Goal: Complete application form

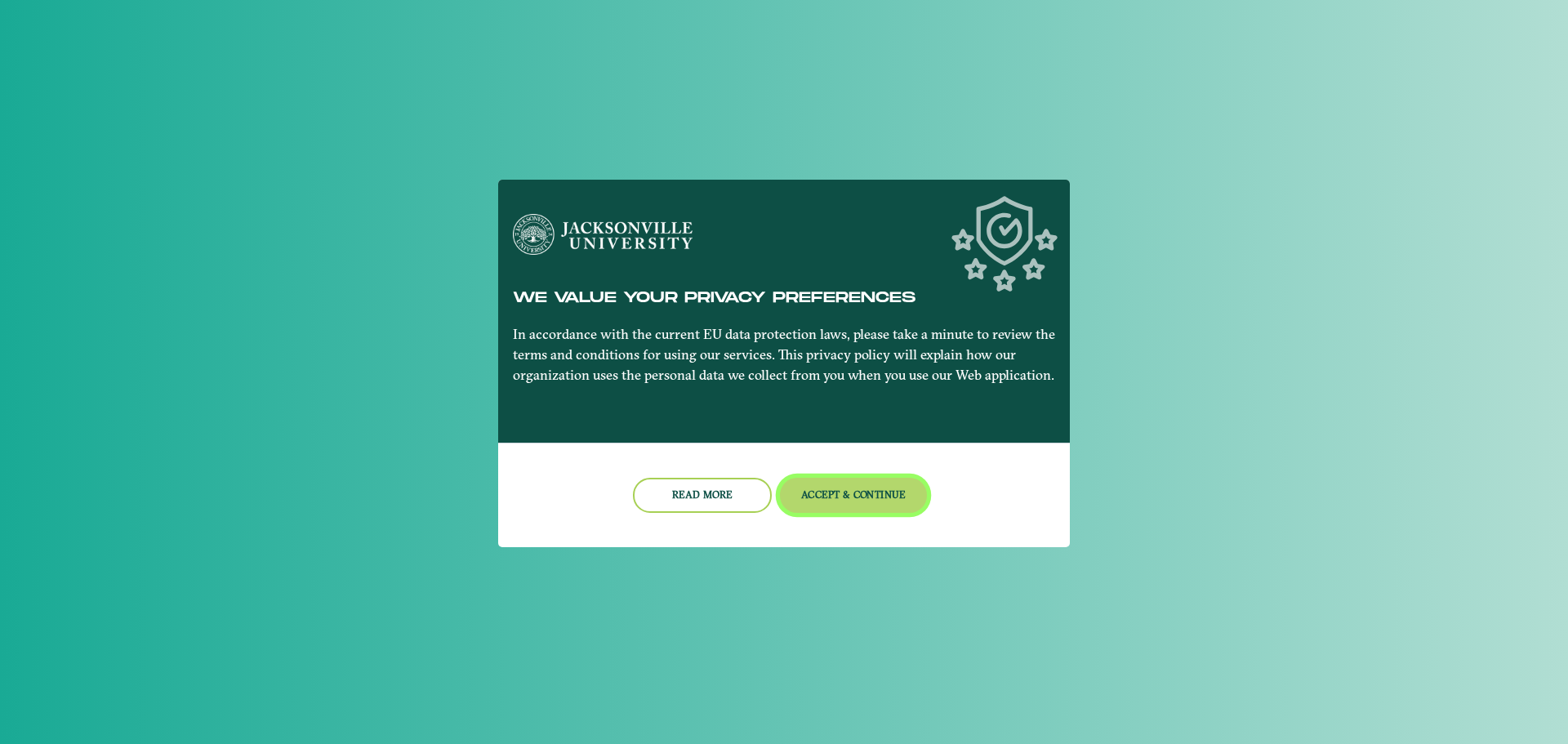
click at [849, 512] on button "Accept & Continue" at bounding box center [854, 495] width 148 height 35
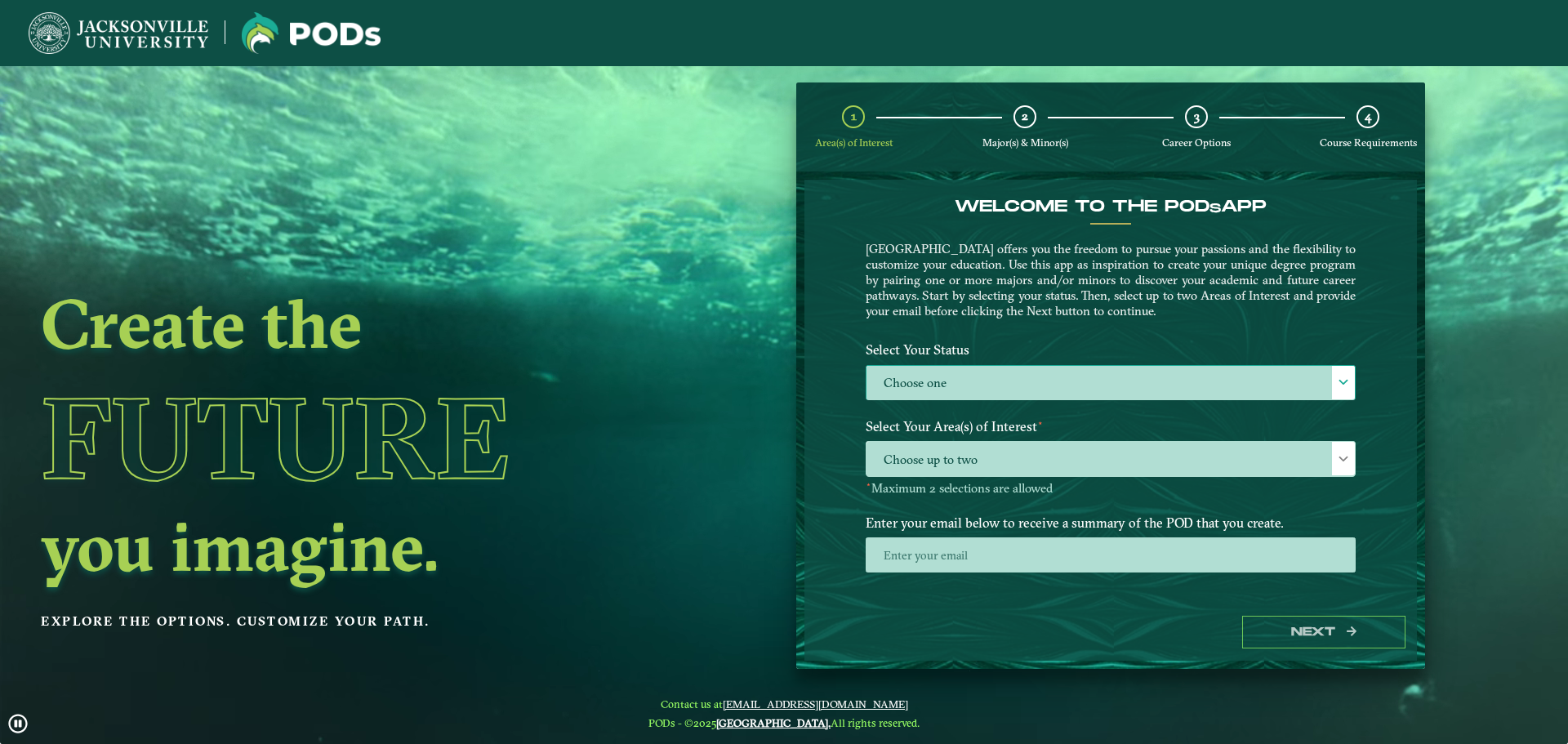
click at [1046, 386] on label "Choose one" at bounding box center [1111, 383] width 489 height 35
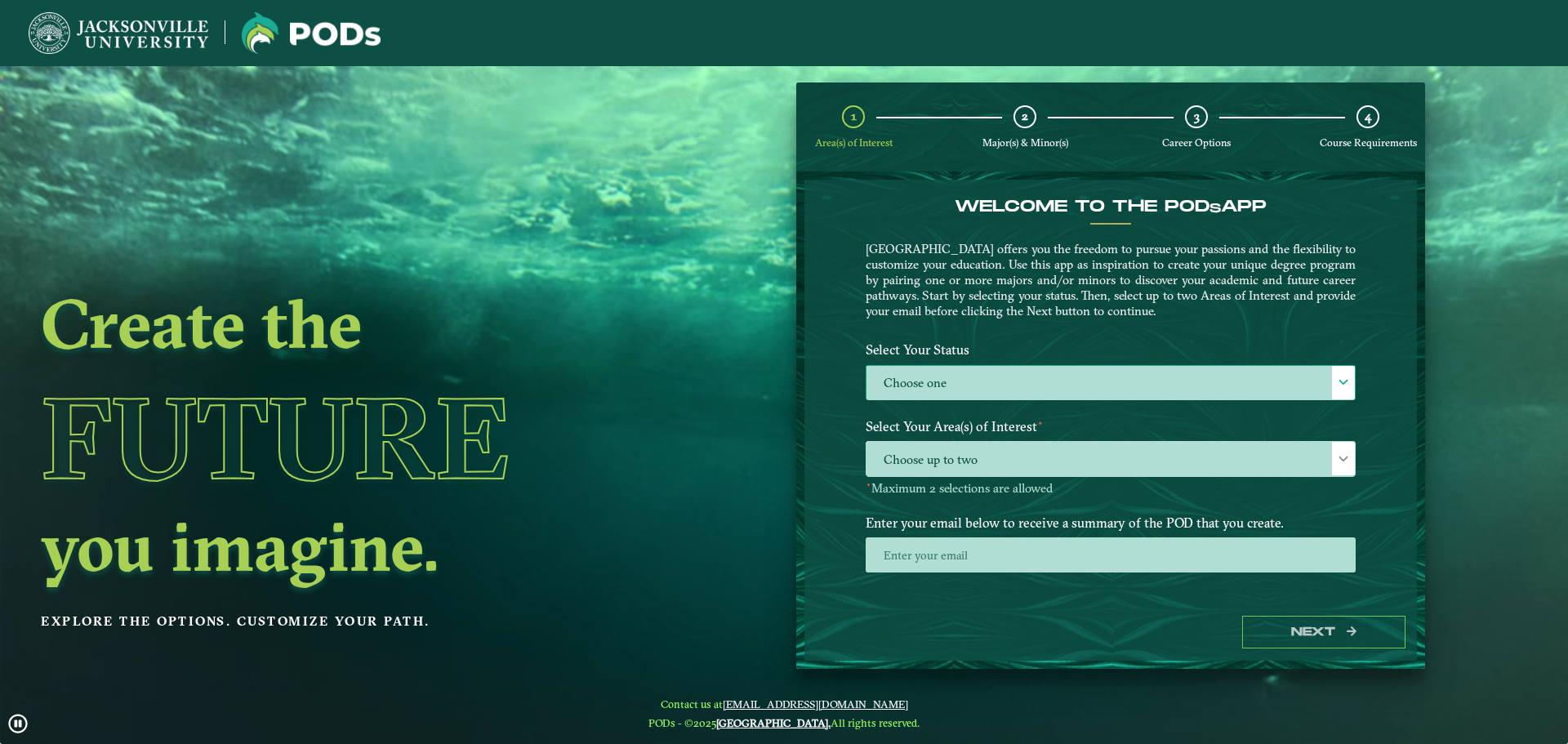
scroll to position [9, 75]
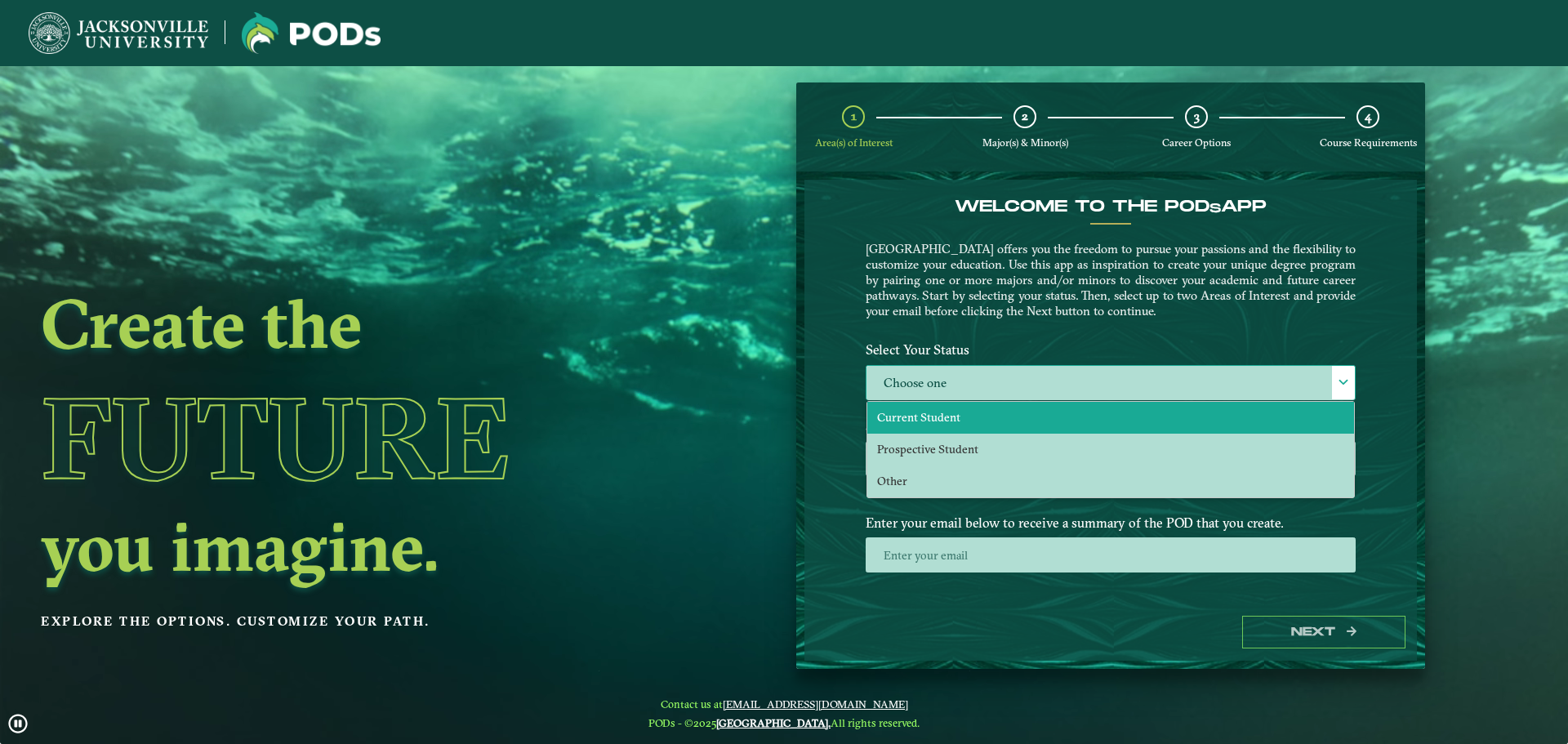
click at [936, 409] on span "Current Student" at bounding box center [918, 416] width 83 height 15
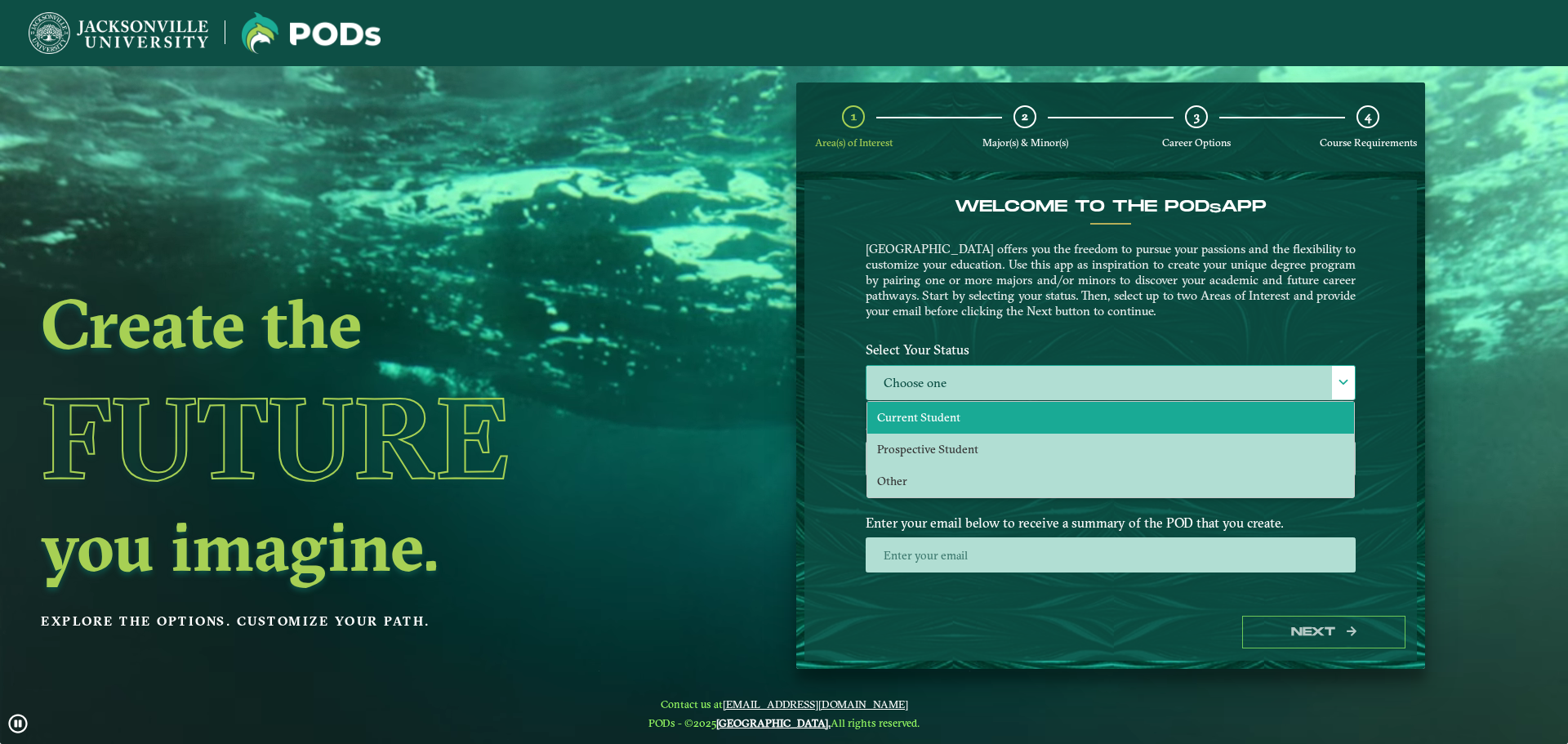
select select "[object Object]"
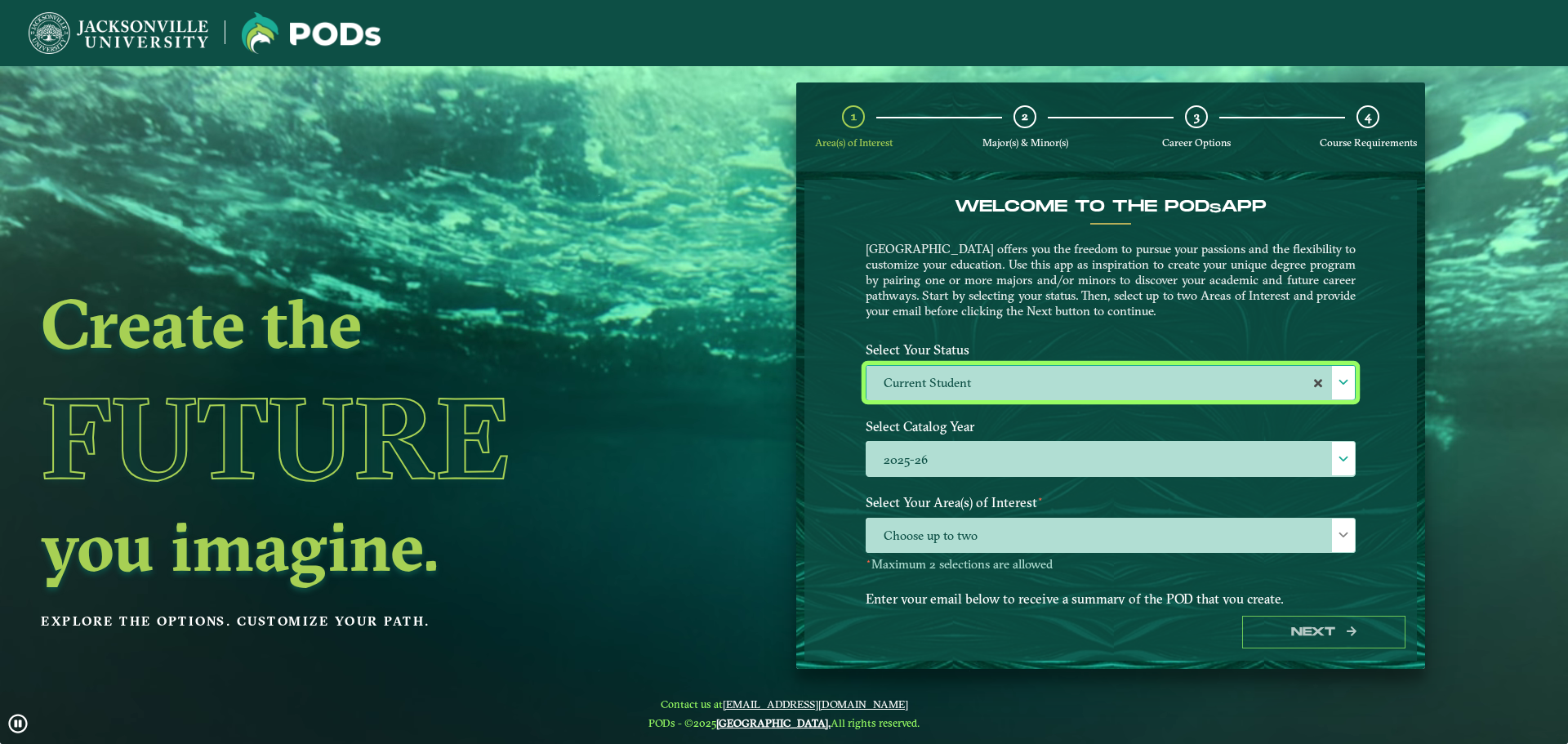
click at [1391, 460] on div "Welcome to the POD s app [GEOGRAPHIC_DATA] offers you the freedom to pursue you…" at bounding box center [1111, 391] width 613 height 424
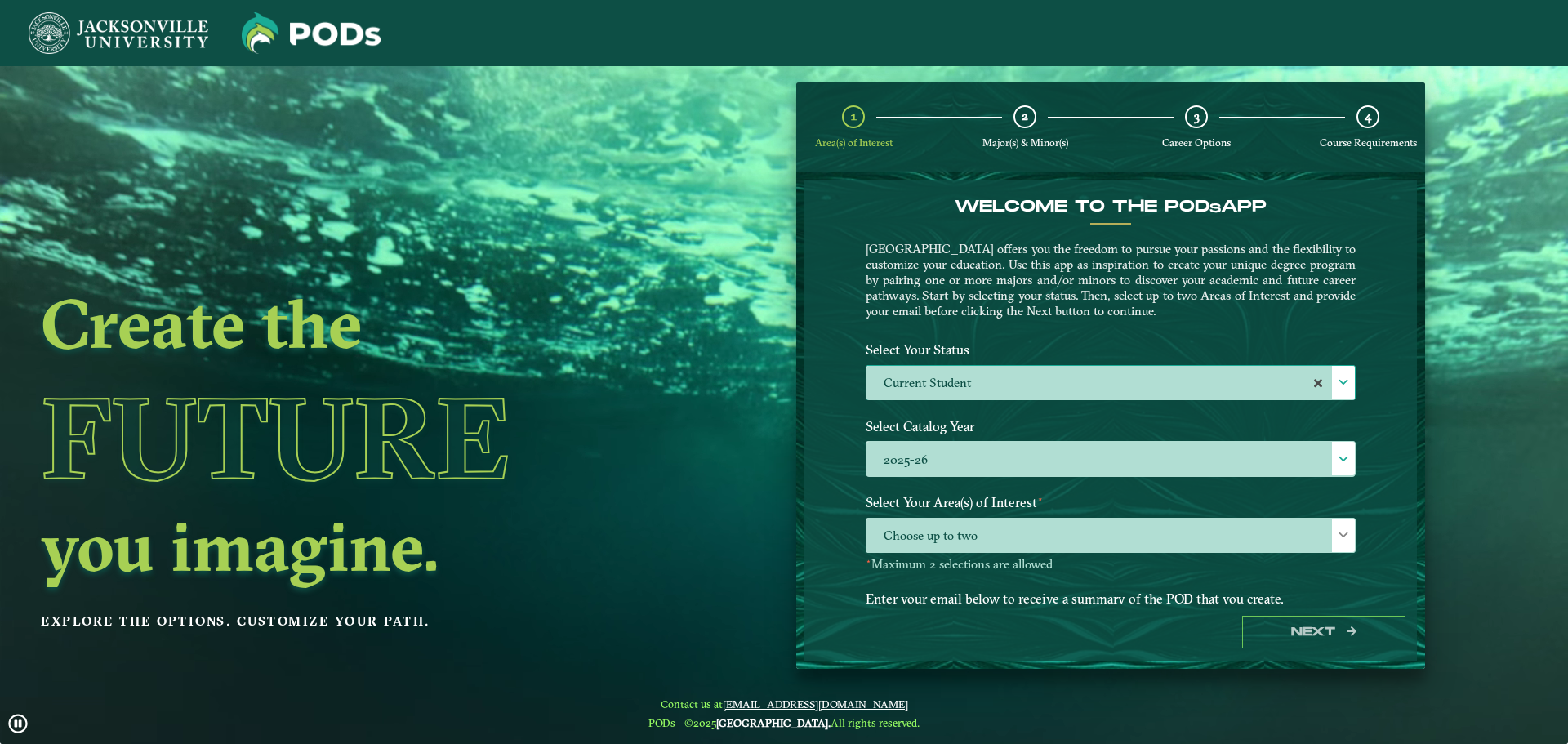
scroll to position [84, 0]
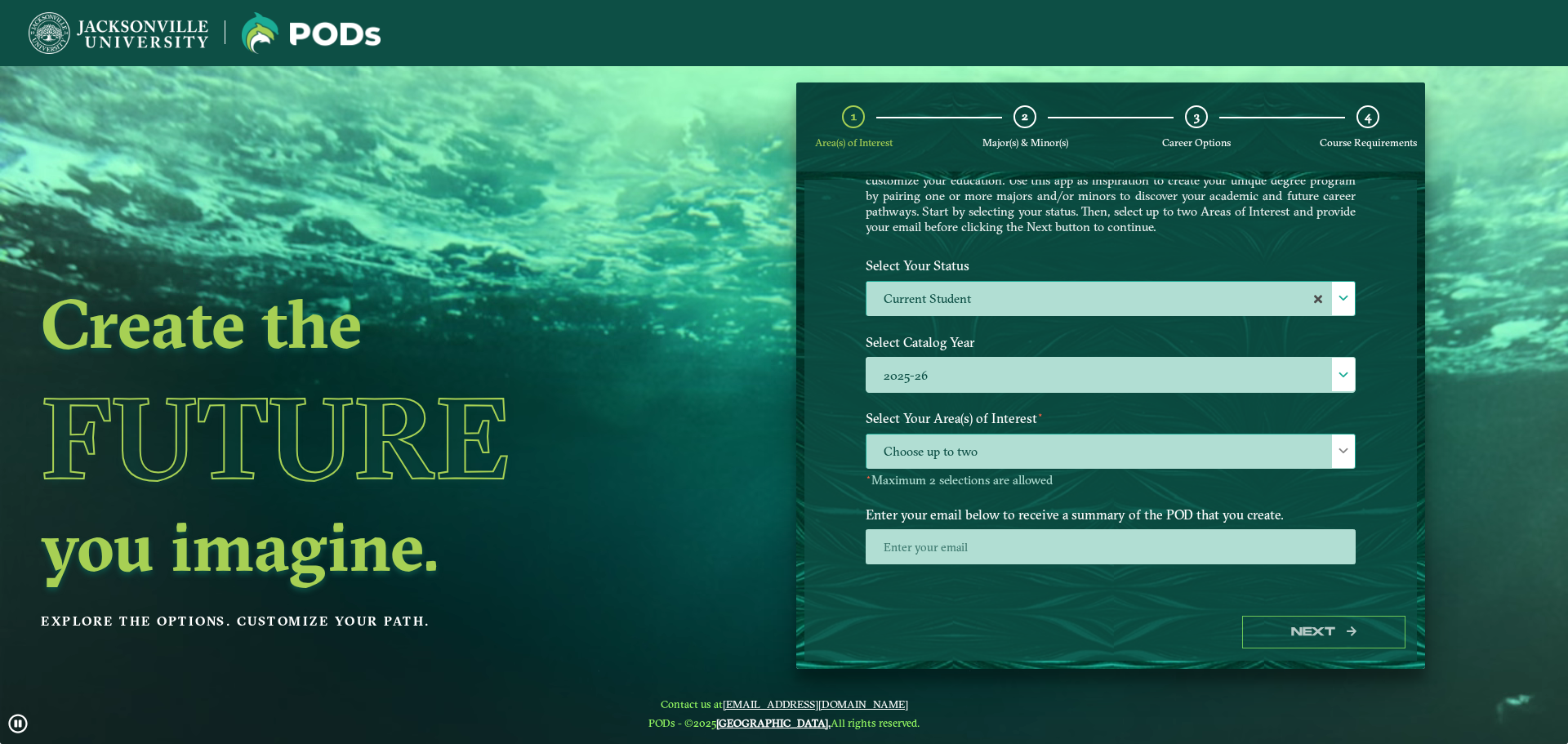
click at [1071, 448] on span "Choose up to two" at bounding box center [1111, 452] width 489 height 35
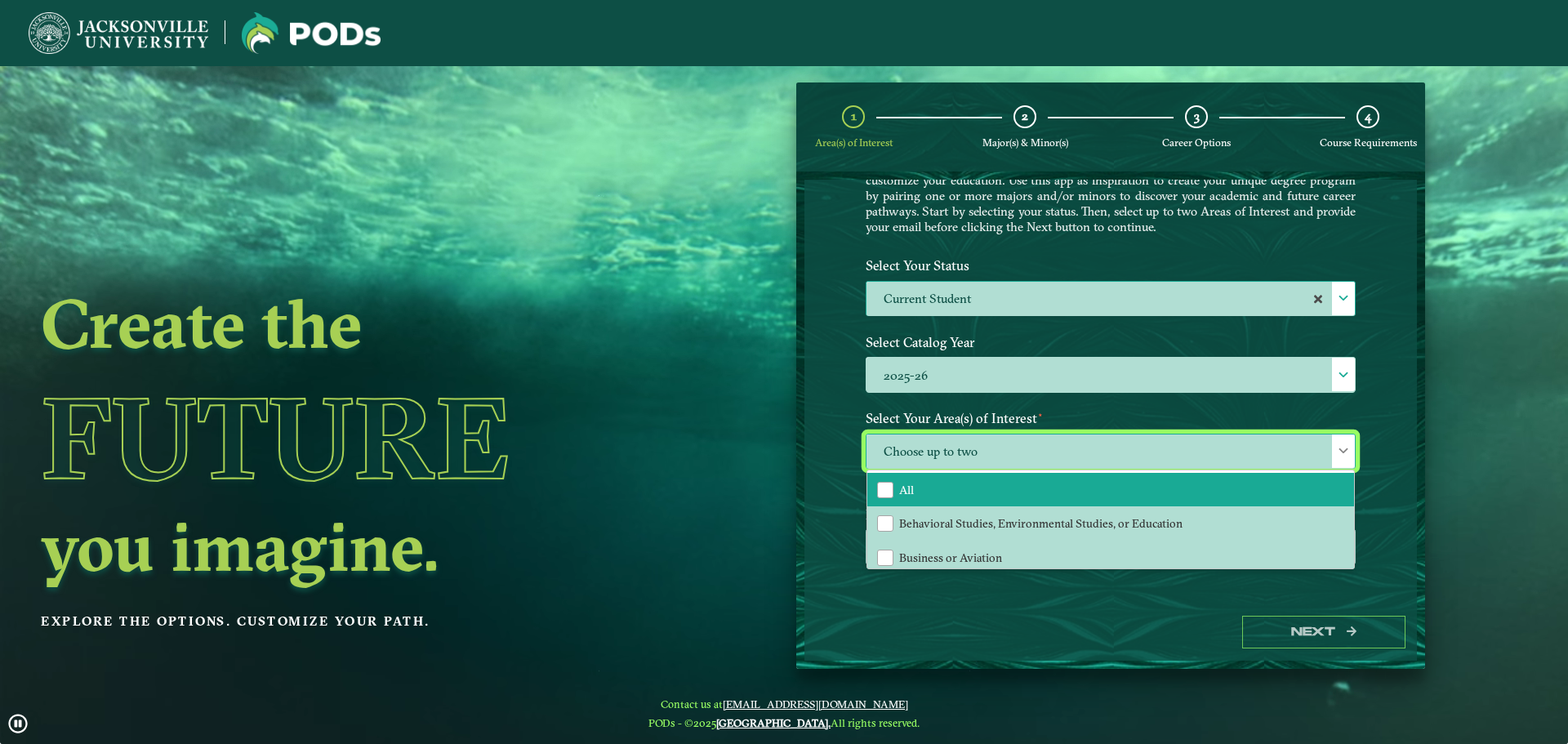
scroll to position [9, 75]
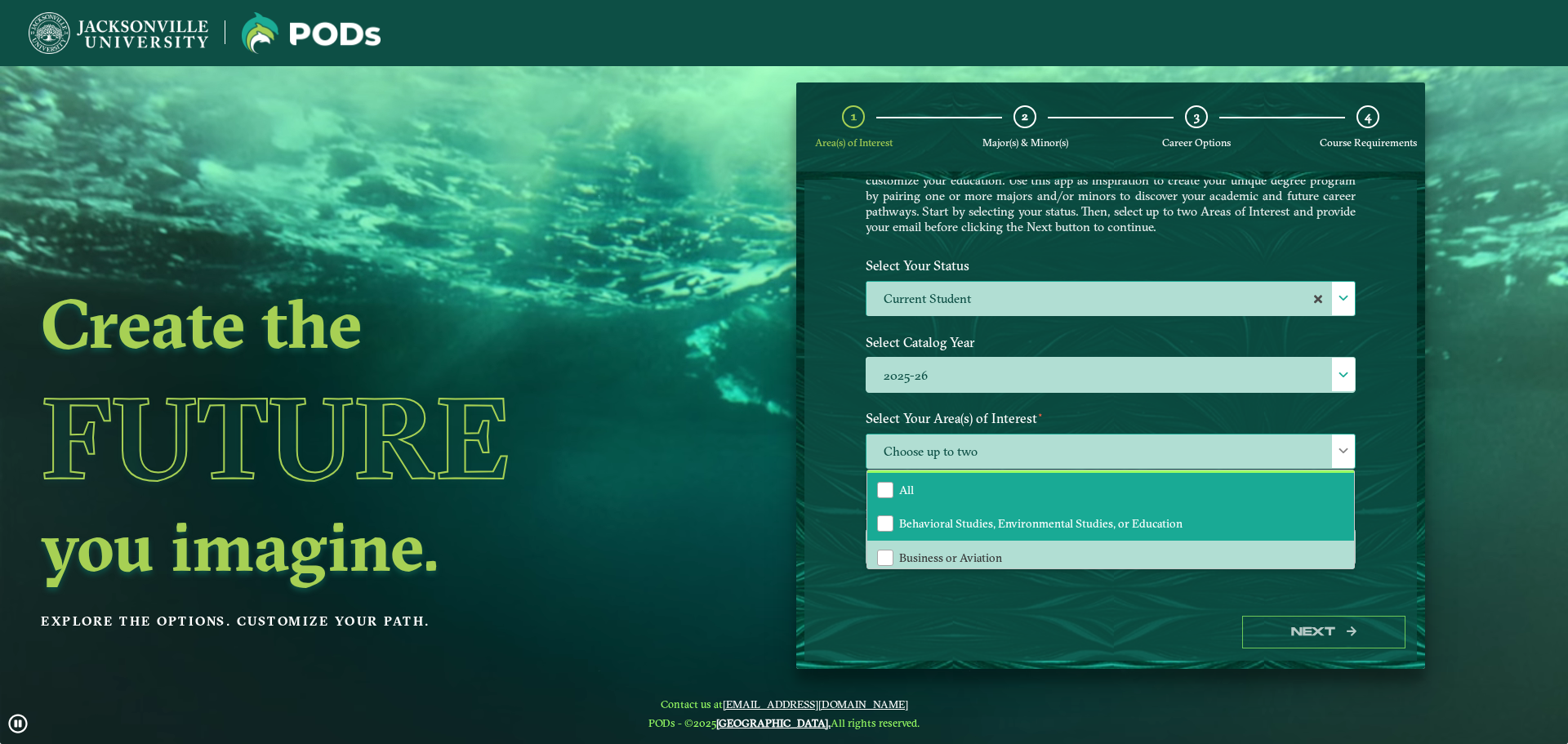
drag, startPoint x: 990, startPoint y: 492, endPoint x: 1157, endPoint y: 530, distance: 171.3
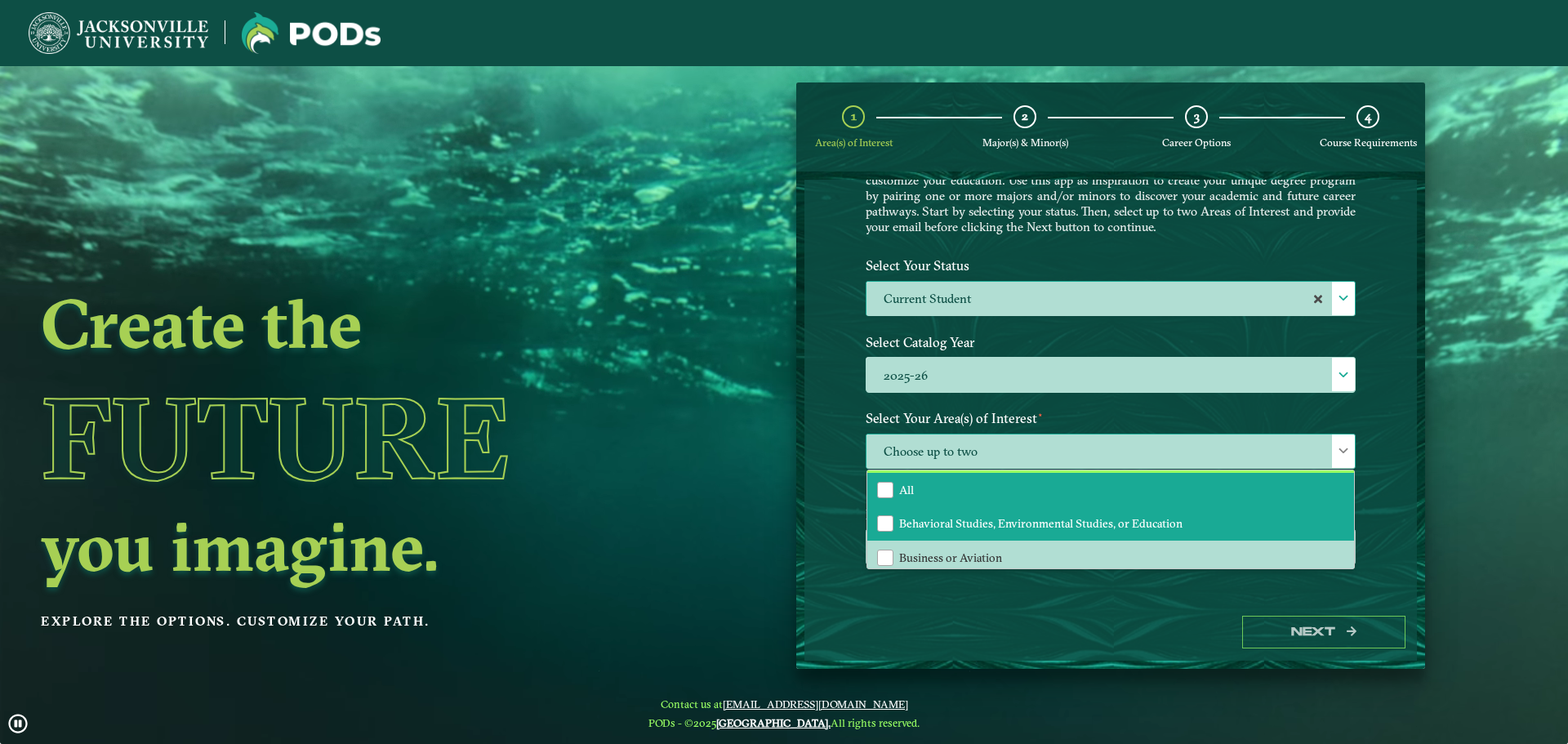
click at [990, 494] on li "All" at bounding box center [1111, 490] width 487 height 34
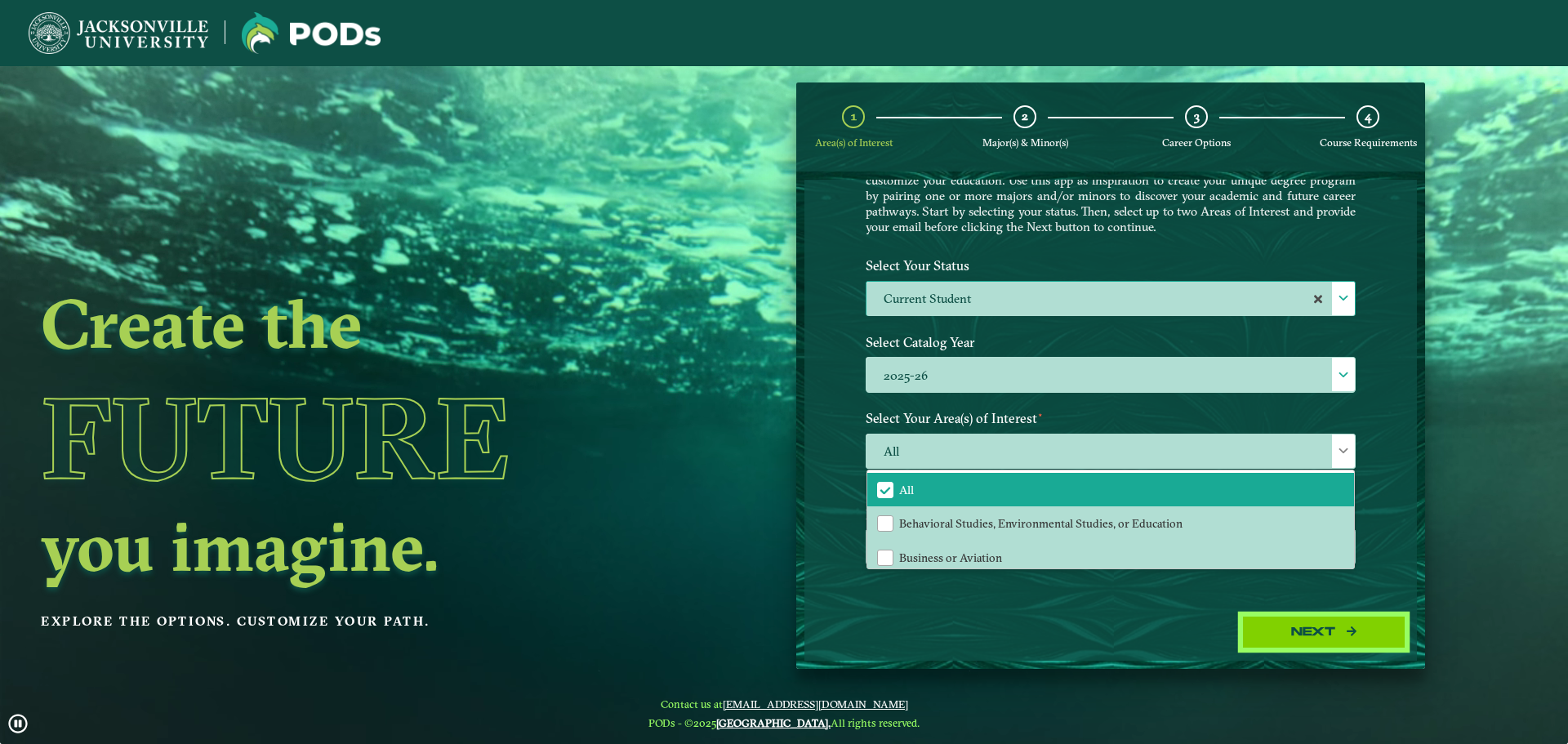
click at [1310, 620] on button "Next" at bounding box center [1324, 632] width 164 height 34
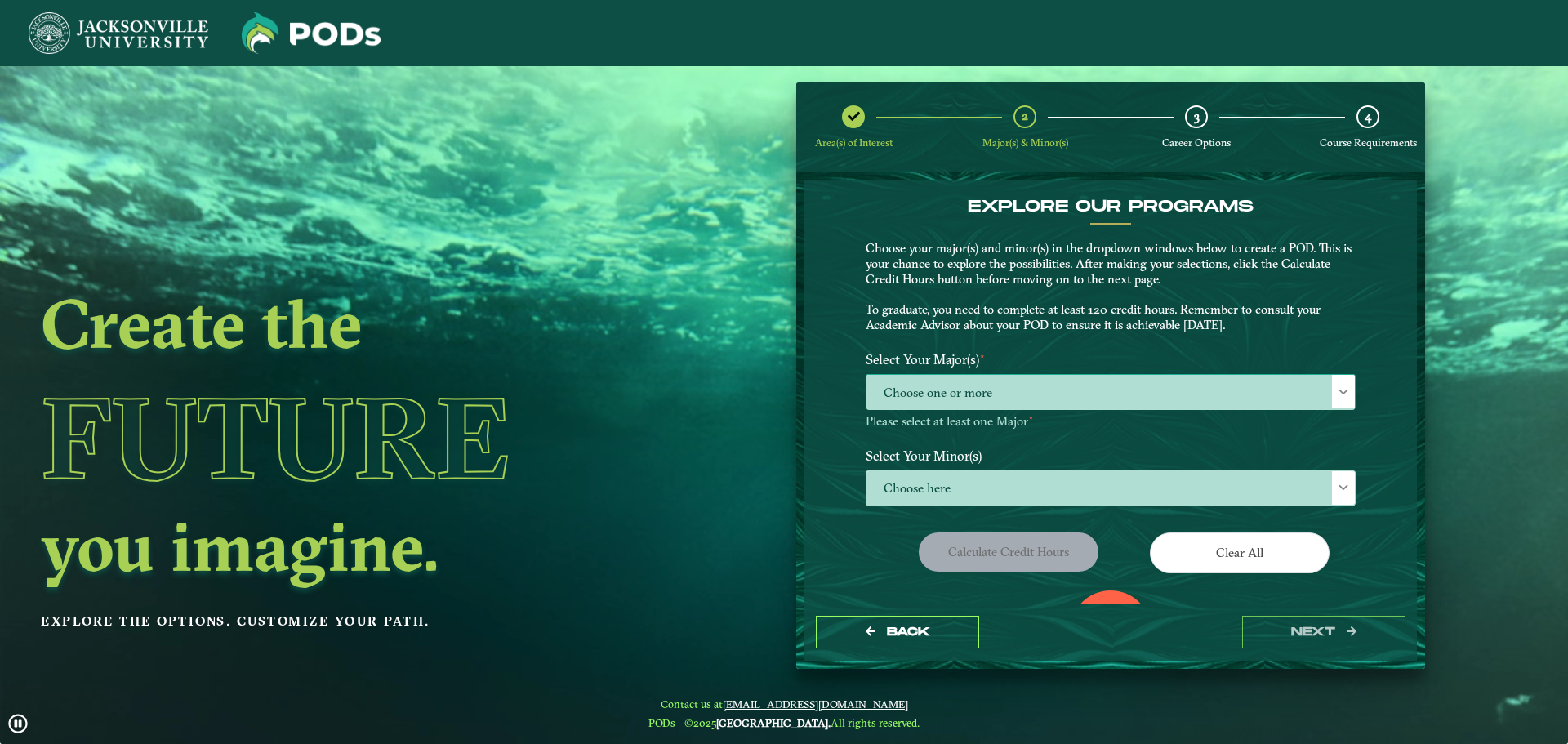
click at [1034, 383] on span "Choose one or more" at bounding box center [1111, 392] width 489 height 35
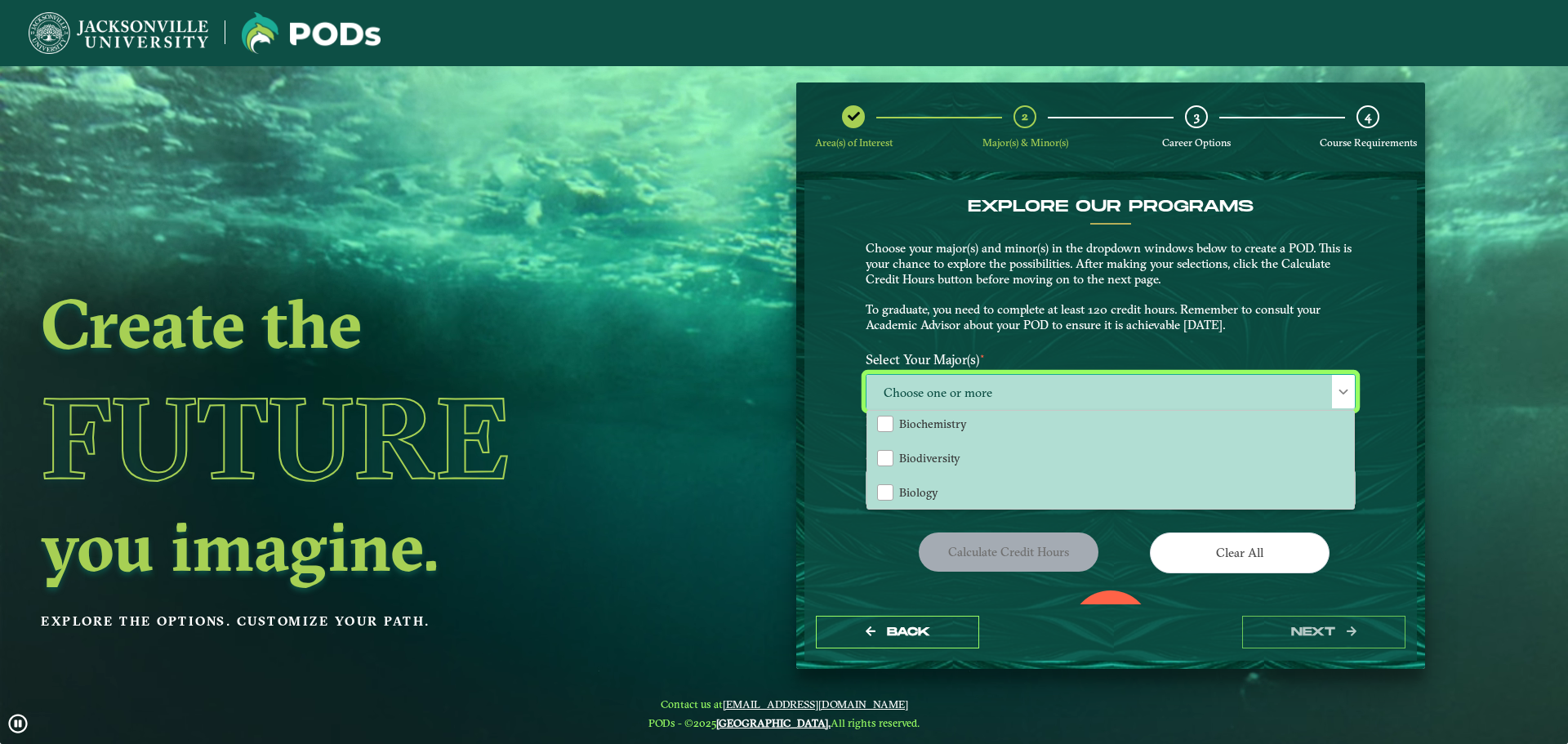
scroll to position [490, 0]
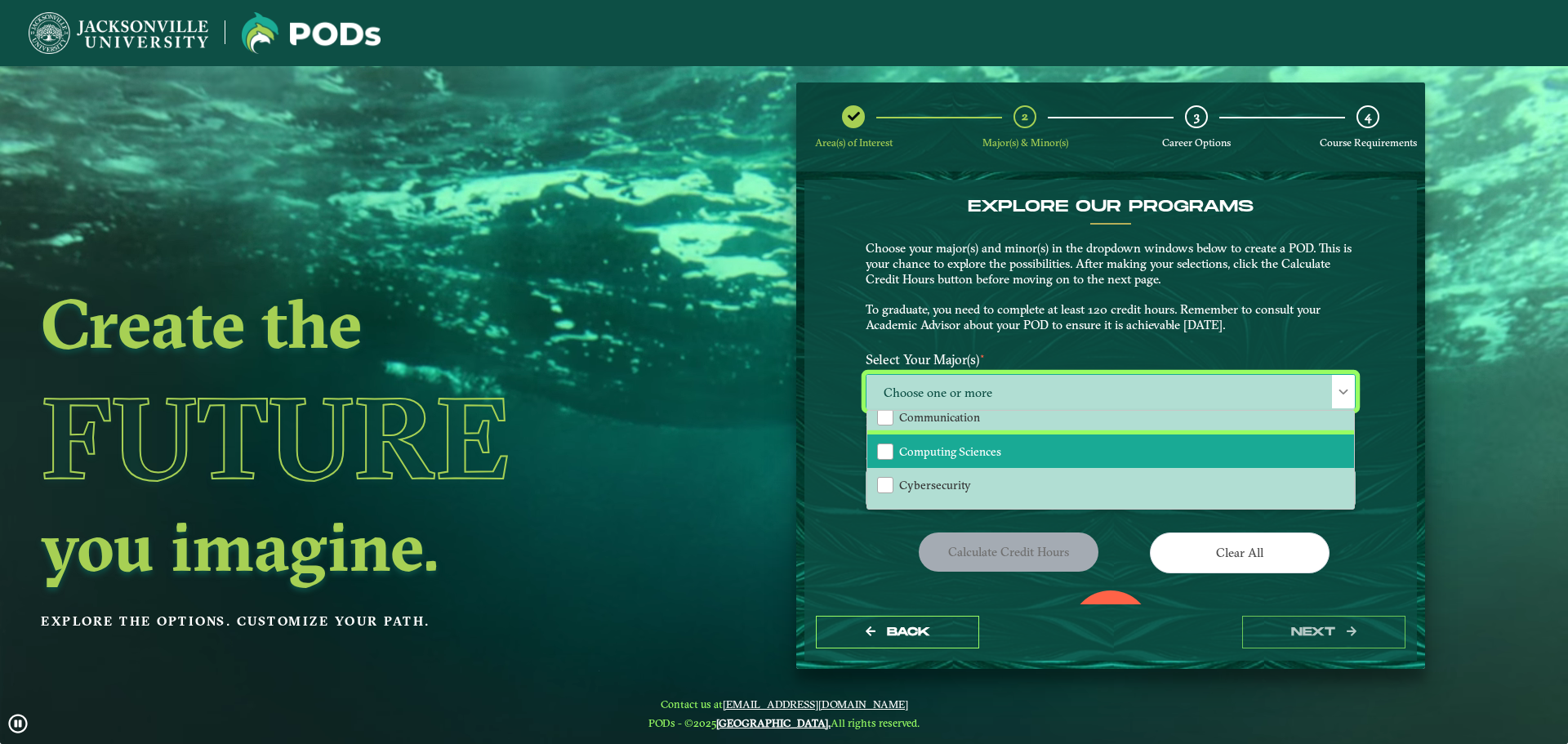
click at [991, 448] on span "Computing Sciences" at bounding box center [950, 451] width 102 height 15
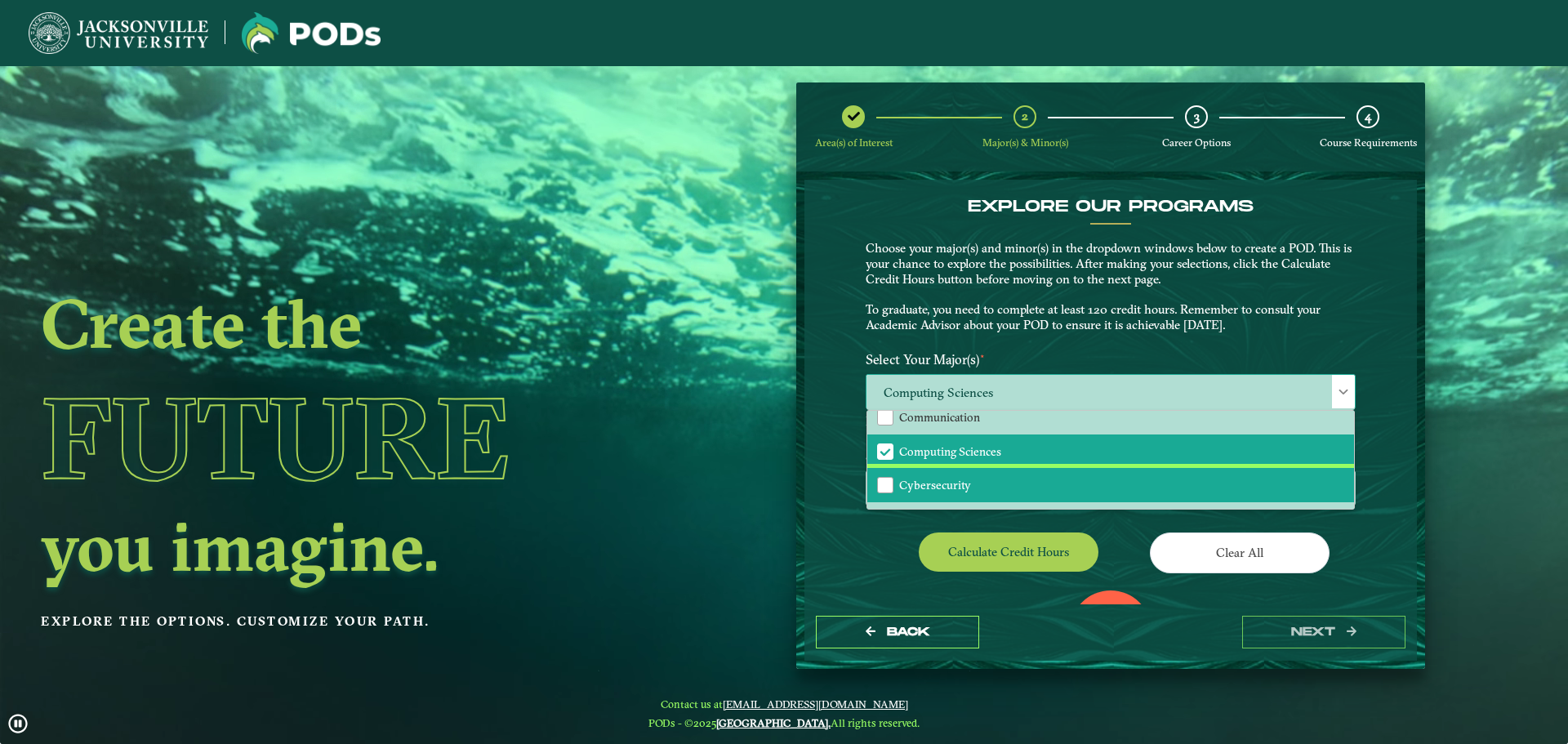
click at [960, 491] on span "Cybersecurity" at bounding box center [935, 484] width 72 height 15
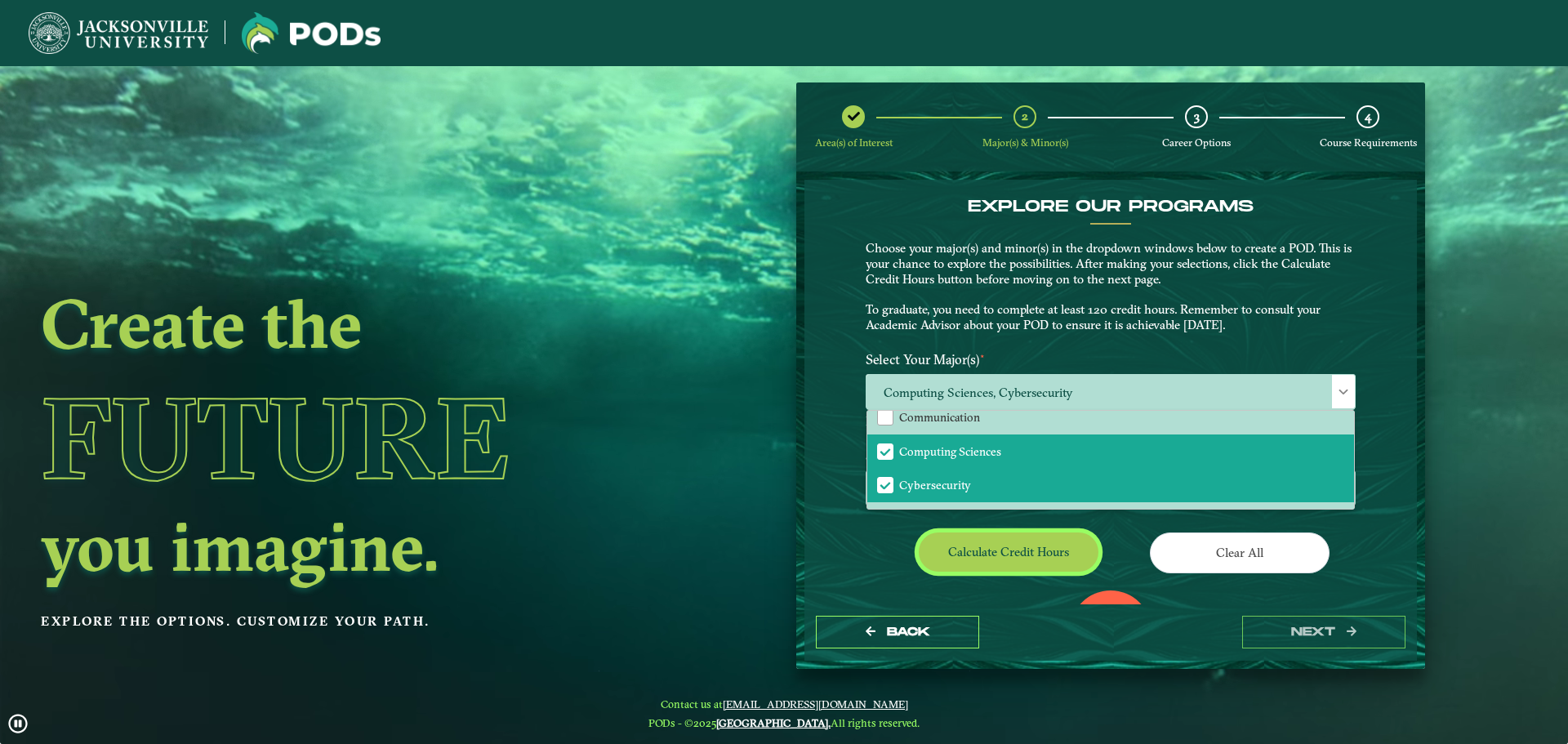
click at [1013, 538] on button "Calculate credit hours" at bounding box center [1009, 551] width 180 height 39
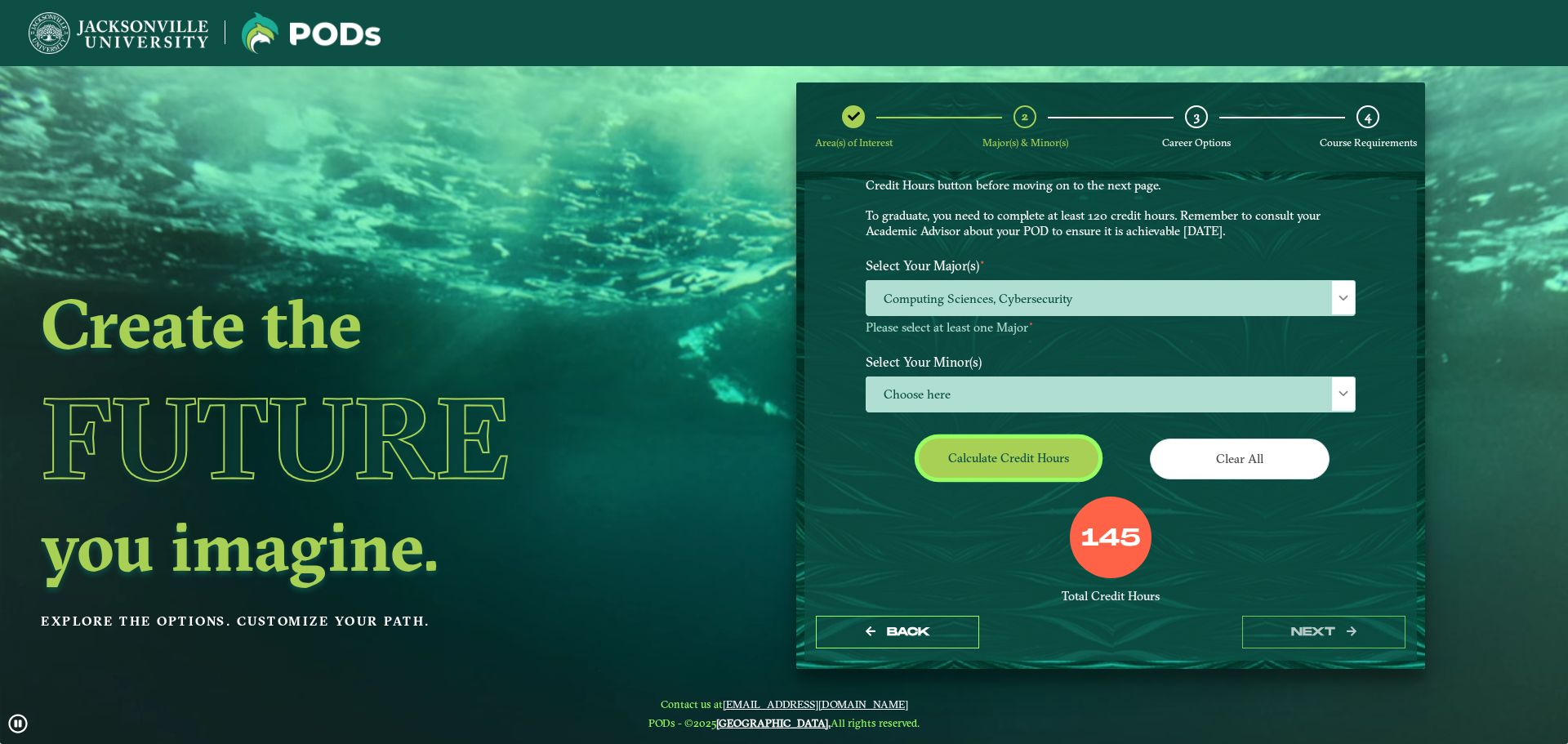
scroll to position [184, 0]
